Goal: Transaction & Acquisition: Purchase product/service

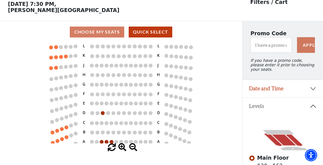
scroll to position [26, 0]
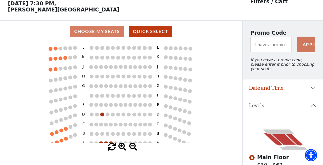
click at [50, 68] on circle at bounding box center [51, 70] width 4 height 4
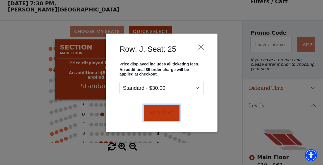
click at [161, 111] on button "Add Seat" at bounding box center [161, 113] width 36 height 16
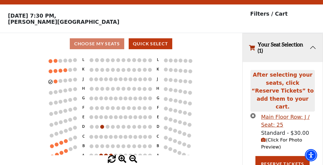
scroll to position [12, 0]
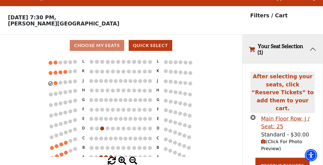
click at [56, 84] on circle at bounding box center [56, 83] width 4 height 4
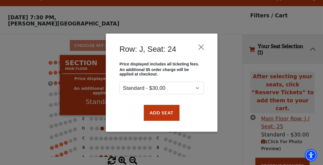
scroll to position [13, 0]
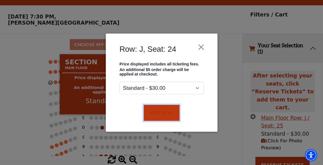
click at [162, 116] on button "Add Seat" at bounding box center [161, 113] width 36 height 16
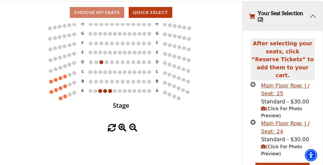
scroll to position [45, 0]
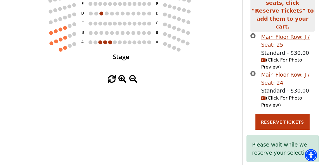
scroll to position [95, 0]
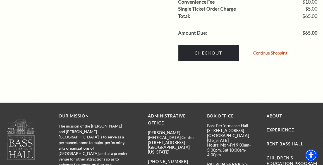
scroll to position [402, 0]
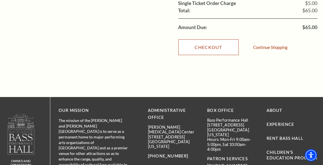
click at [209, 55] on link "Checkout" at bounding box center [208, 47] width 60 height 16
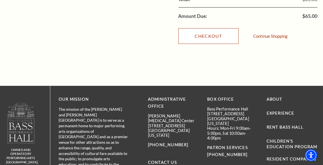
scroll to position [420, 0]
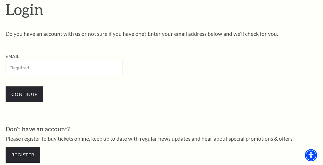
click at [79, 75] on input "Email:" at bounding box center [64, 67] width 117 height 15
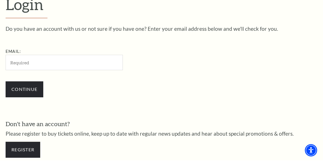
scroll to position [142, 0]
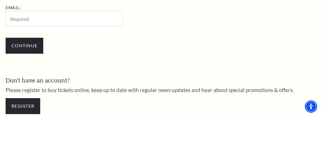
type input "fastiger@gmail.com"
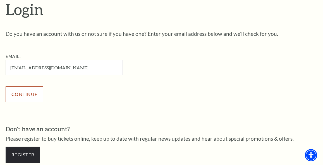
click at [28, 102] on input "Continue" at bounding box center [25, 94] width 38 height 16
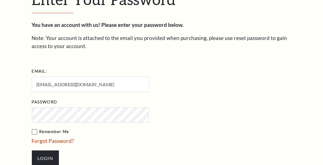
scroll to position [148, 0]
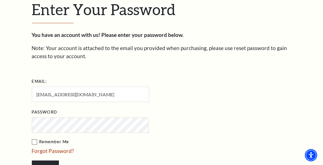
click at [32, 160] on input "Login" at bounding box center [45, 168] width 27 height 16
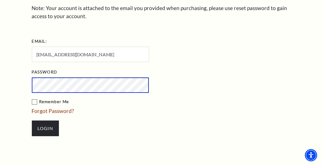
scroll to position [199, 0]
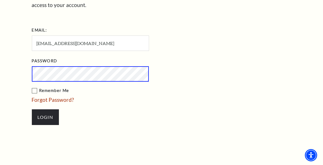
click at [35, 89] on label "Remember Me" at bounding box center [118, 90] width 173 height 7
click at [0, 0] on input "Remember Me" at bounding box center [0, 0] width 0 height 0
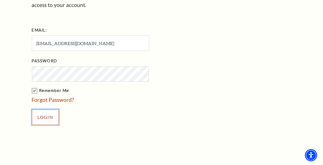
click at [46, 117] on input "Login" at bounding box center [45, 117] width 27 height 16
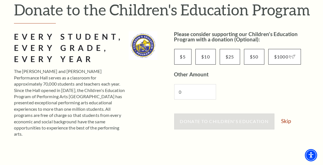
scroll to position [70, 0]
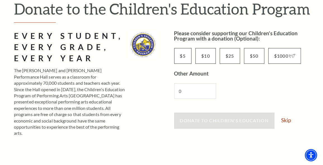
click at [286, 121] on link "Skip" at bounding box center [286, 119] width 10 height 5
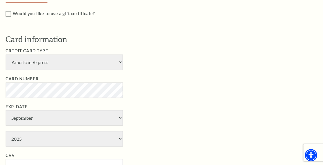
scroll to position [283, 0]
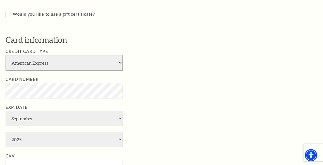
click at [114, 70] on select "American Express Visa Master Card Discover" at bounding box center [64, 62] width 117 height 15
select select "24"
click at [6, 62] on select "American Express Visa Master Card Discover" at bounding box center [64, 62] width 117 height 15
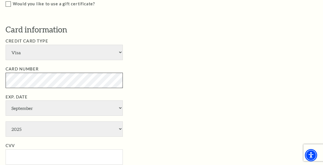
scroll to position [301, 0]
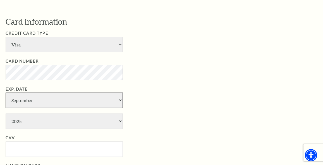
select select "3"
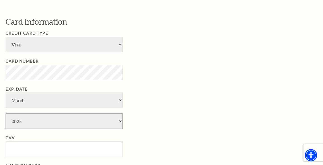
select select "2027"
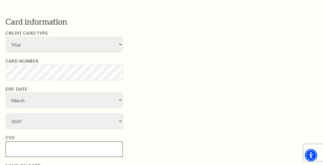
type input "330"
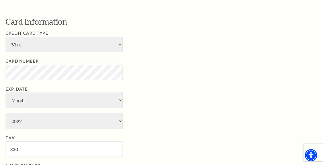
type input "[PERSON_NAME]"
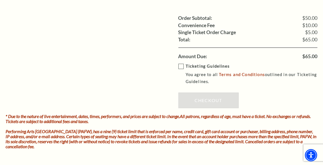
scroll to position [658, 0]
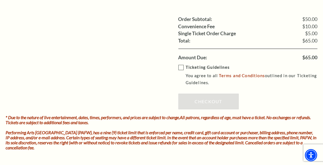
click at [184, 69] on label "Ticketing Guidelines You agree to all Terms and Conditions outlined in our Tick…" at bounding box center [251, 75] width 147 height 22
click at [0, 0] on input "Ticketing Guidelines You agree to all Terms and Conditions outlined in our Tick…" at bounding box center [0, 0] width 0 height 0
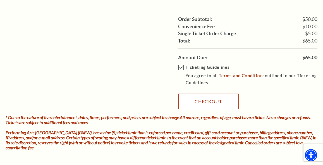
click at [207, 102] on link "Checkout" at bounding box center [208, 102] width 60 height 16
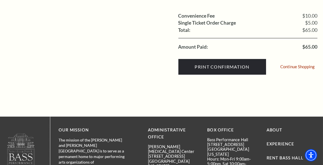
scroll to position [217, 0]
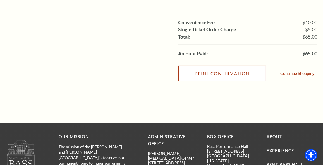
click at [218, 73] on input "Print Confirmation" at bounding box center [222, 74] width 88 height 16
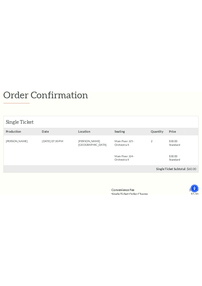
scroll to position [71, 0]
